Goal: Communication & Community: Ask a question

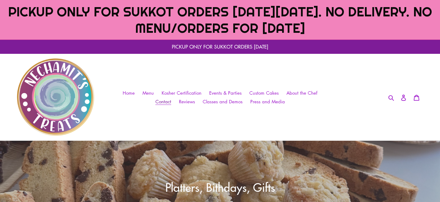
click at [164, 101] on span "Contact" at bounding box center [163, 101] width 16 height 6
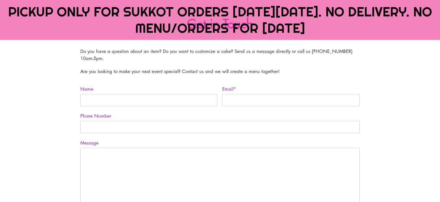
scroll to position [140, 0]
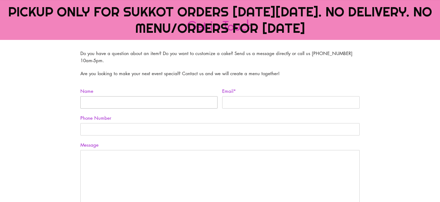
click at [161, 104] on input "Name" at bounding box center [148, 102] width 137 height 12
type input "[PERSON_NAME]"
click at [261, 105] on input "Email *" at bounding box center [290, 102] width 137 height 12
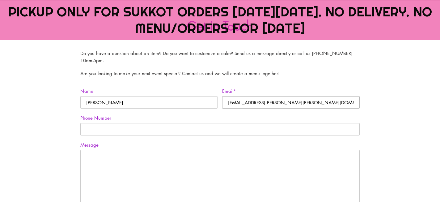
type input "missy.friedman@schechter.org"
click at [173, 130] on input "Phone Number" at bounding box center [219, 129] width 279 height 12
type input "8475617963"
click at [149, 160] on textarea "Message" at bounding box center [219, 181] width 279 height 62
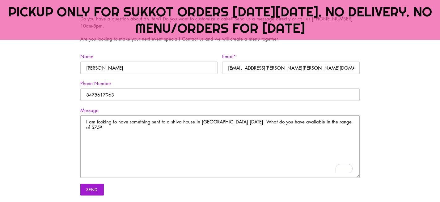
scroll to position [174, 0]
click at [343, 124] on textarea "I am looking to have something sent to a shiva house in Skokie tomorrow. What d…" at bounding box center [219, 147] width 279 height 62
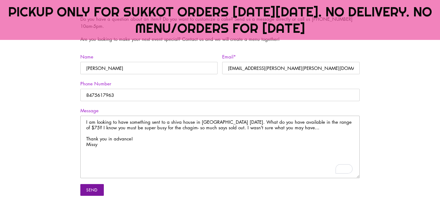
type textarea "I am looking to have something sent to a shiva house in Skokie tomorrow. What d…"
click at [92, 192] on input "Send" at bounding box center [91, 190] width 23 height 12
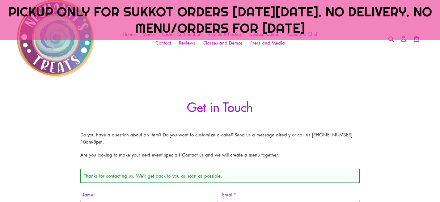
scroll to position [58, 0]
